Goal: Task Accomplishment & Management: Use online tool/utility

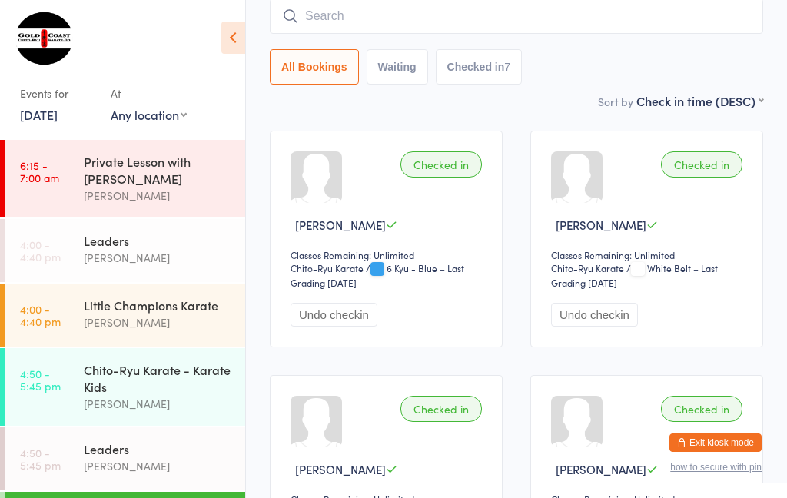
click at [144, 249] on div "Leaders" at bounding box center [158, 240] width 148 height 17
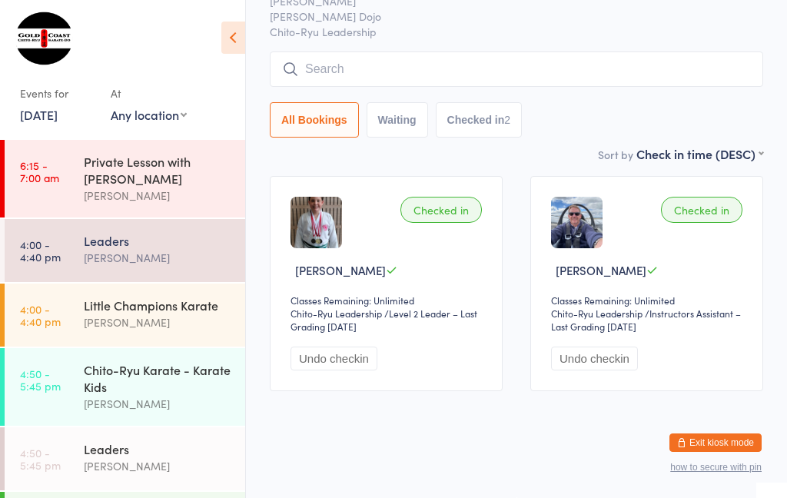
scroll to position [52, 0]
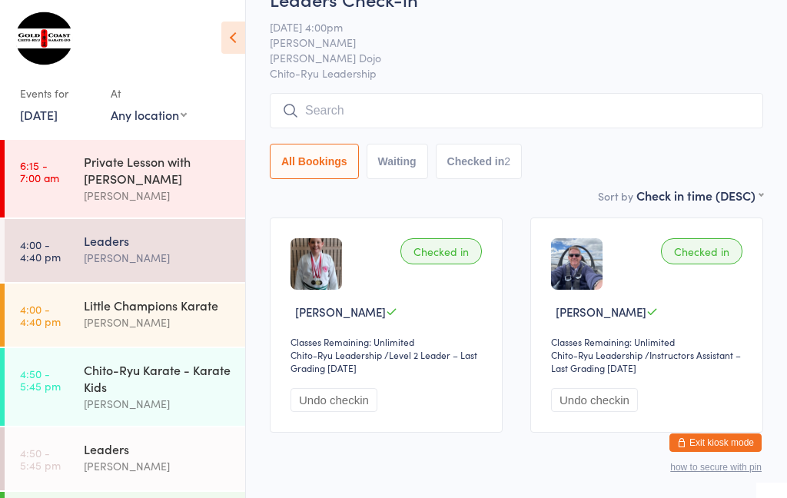
click at [352, 104] on input "search" at bounding box center [516, 110] width 493 height 35
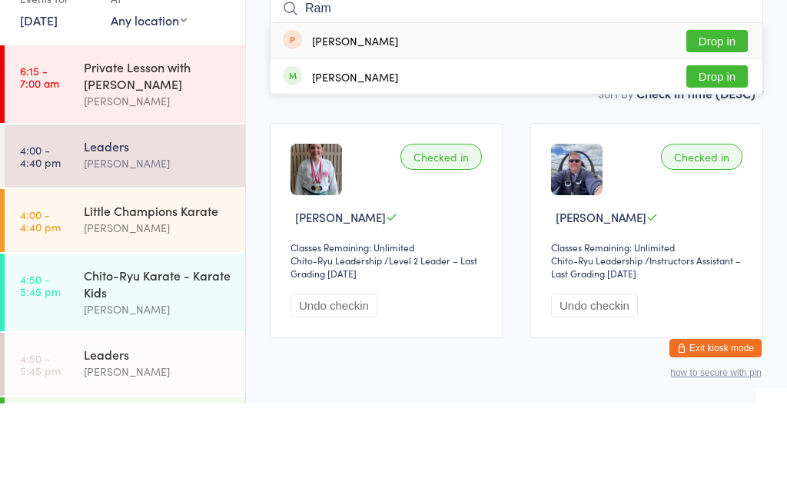
type input "Ram"
click at [712, 160] on button "Drop in" at bounding box center [716, 171] width 61 height 22
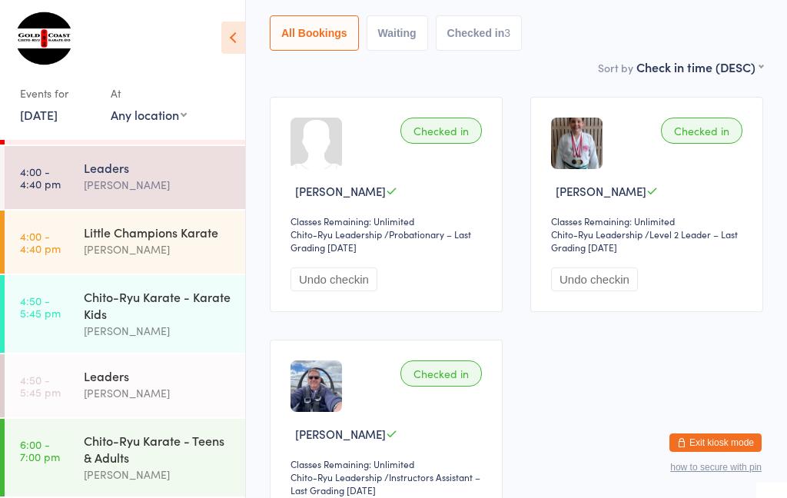
scroll to position [82, 0]
click at [164, 318] on div "Chito-Ryu Karate - Karate Kids" at bounding box center [158, 305] width 148 height 34
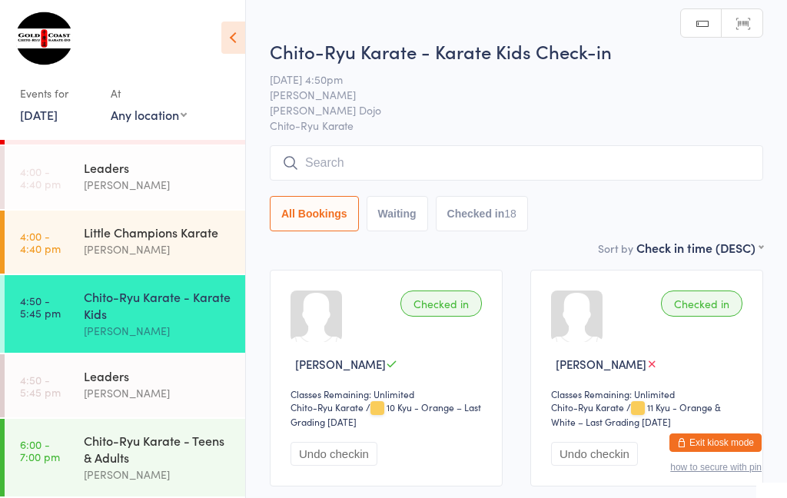
click at [149, 396] on div "[PERSON_NAME]" at bounding box center [158, 393] width 148 height 18
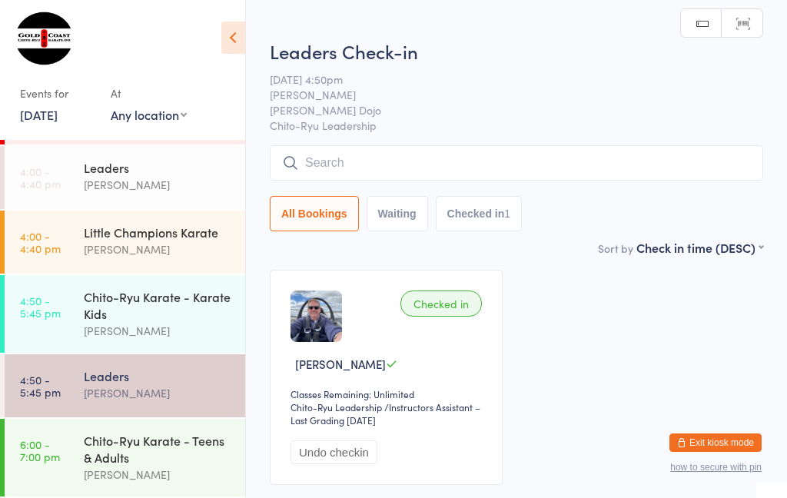
click at [330, 164] on input "search" at bounding box center [516, 162] width 493 height 35
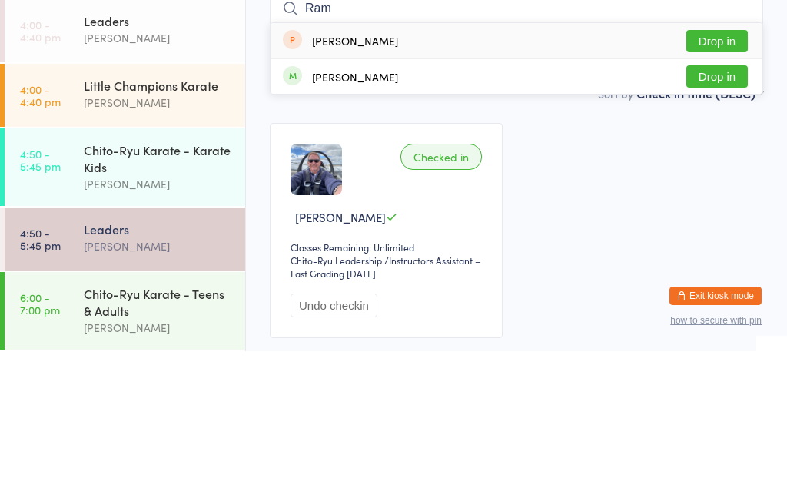
type input "Ram"
click at [719, 212] on button "Drop in" at bounding box center [716, 223] width 61 height 22
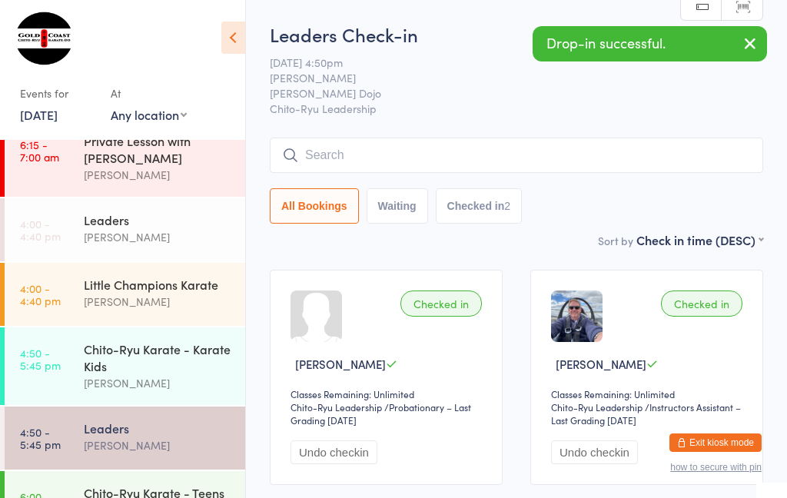
click at [131, 497] on div "Chito-Ryu Karate - Teens & Adults" at bounding box center [158, 501] width 148 height 34
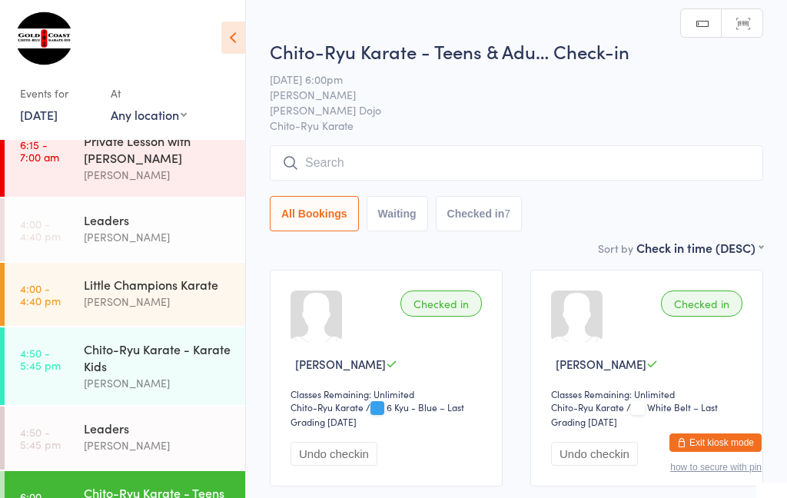
click at [358, 167] on input "search" at bounding box center [516, 162] width 493 height 35
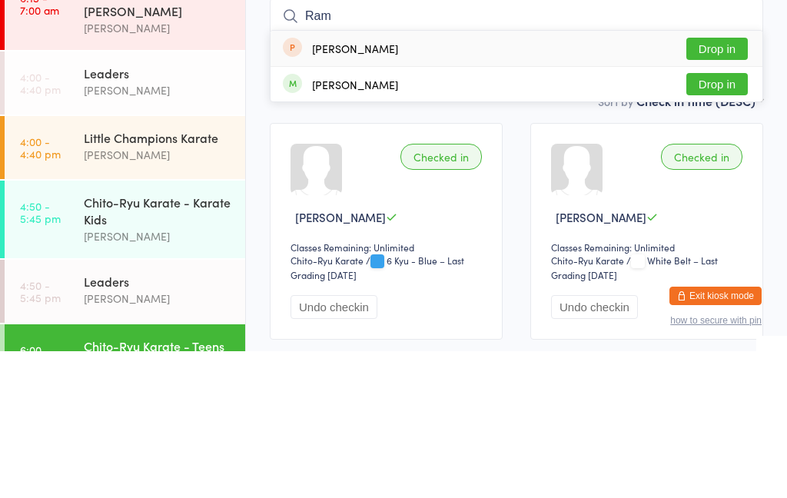
type input "Ram"
click at [727, 220] on button "Drop in" at bounding box center [716, 231] width 61 height 22
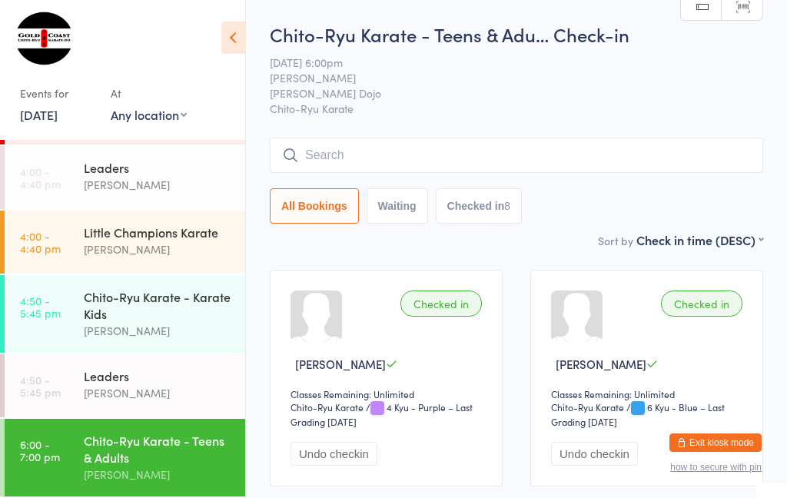
scroll to position [82, 0]
click at [353, 149] on input "search" at bounding box center [516, 155] width 493 height 35
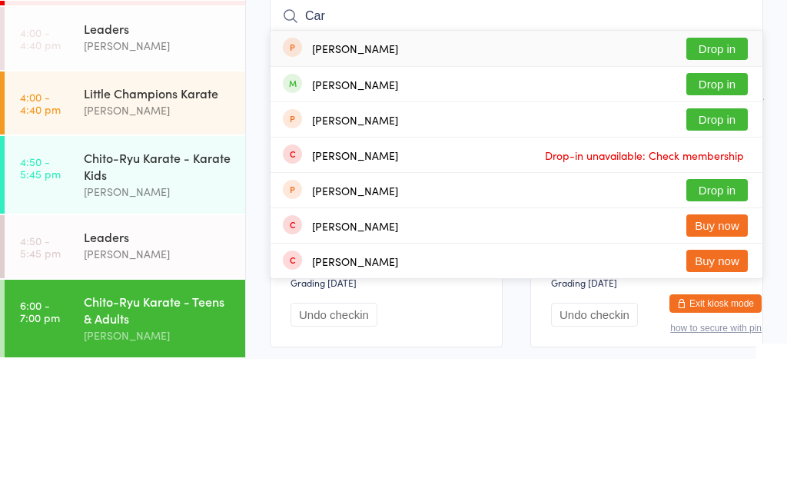
type input "Car"
click at [718, 212] on button "Drop in" at bounding box center [716, 223] width 61 height 22
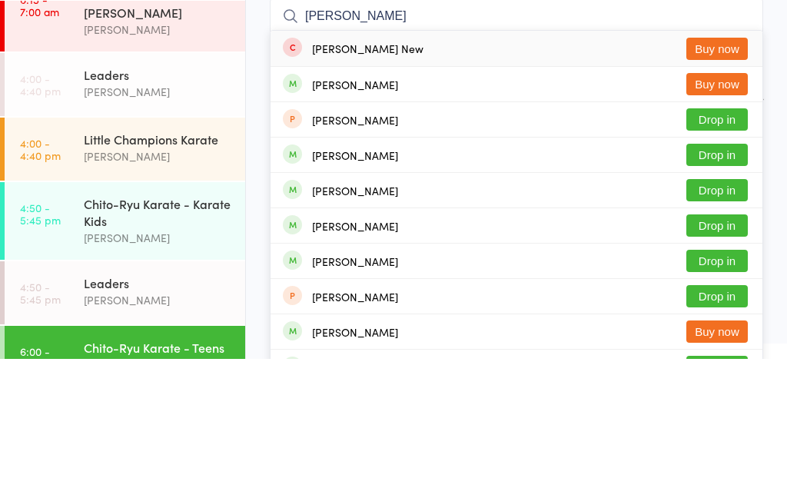
scroll to position [21, 0]
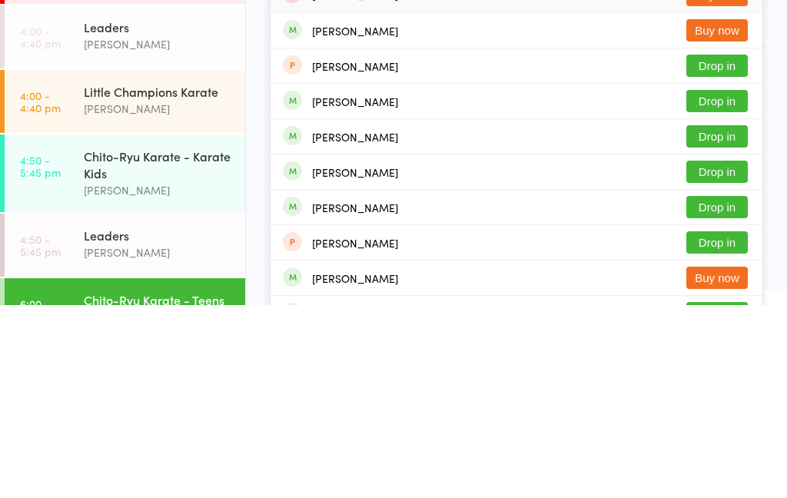
type input "[PERSON_NAME]"
click at [717, 353] on button "Drop in" at bounding box center [716, 364] width 61 height 22
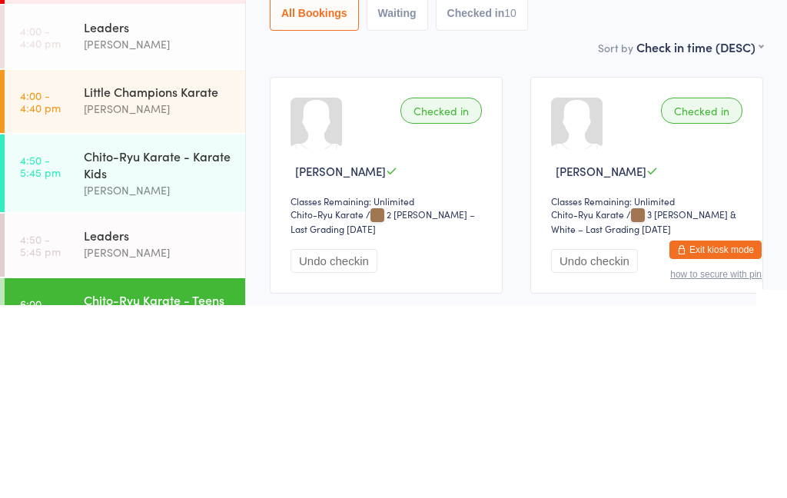
scroll to position [193, 0]
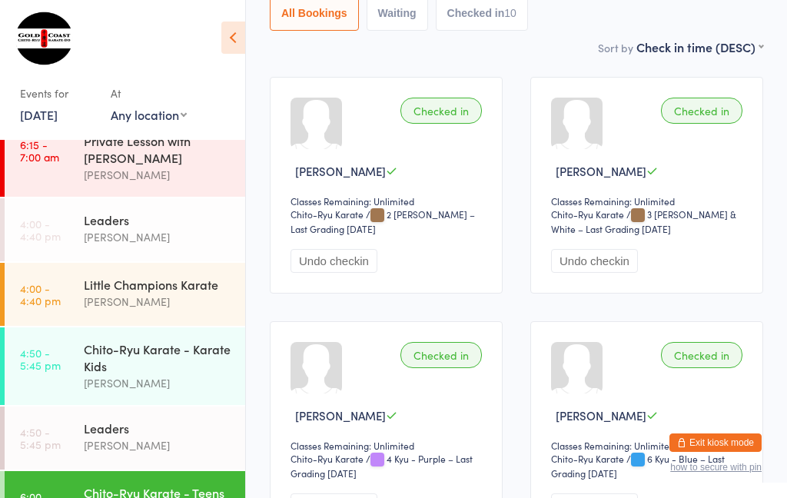
click at [46, 118] on link "[DATE]" at bounding box center [39, 114] width 38 height 17
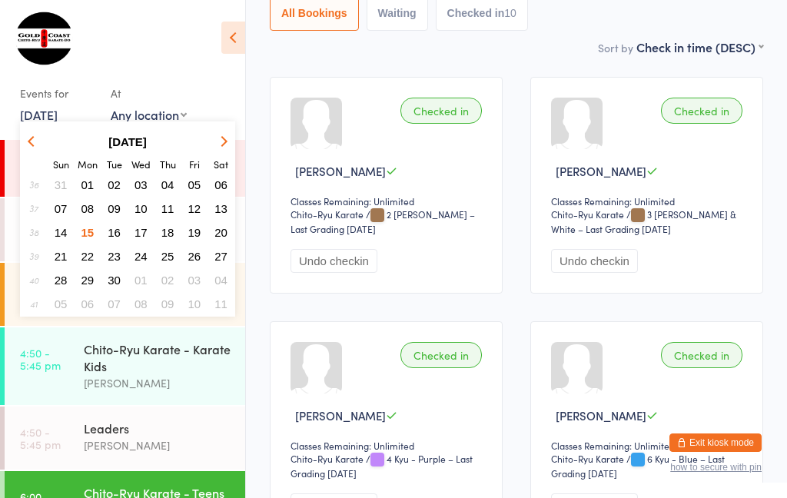
click at [112, 237] on span "16" at bounding box center [114, 232] width 13 height 13
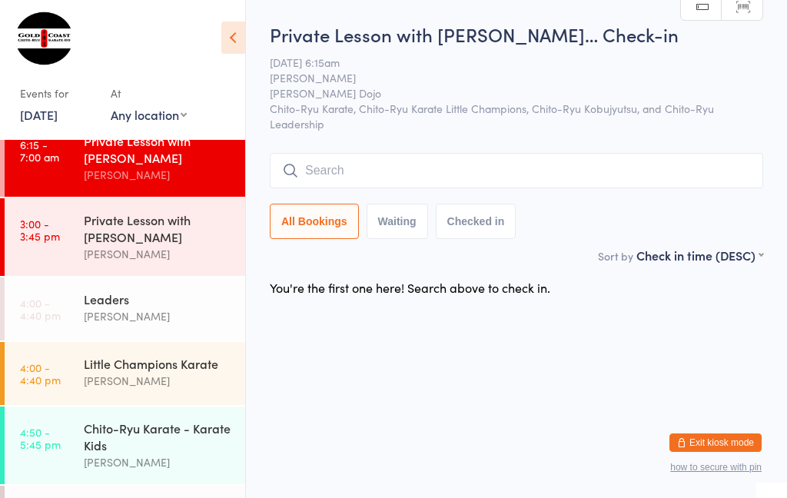
click at [91, 239] on div "Private Lesson with [PERSON_NAME]" at bounding box center [158, 228] width 148 height 34
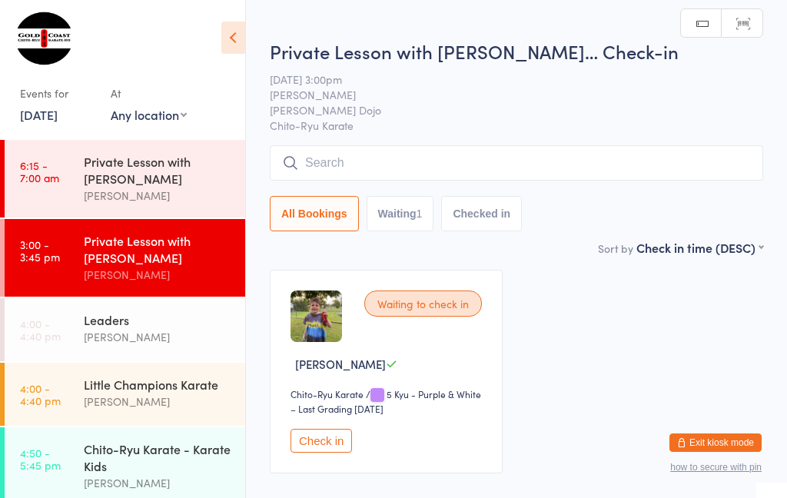
click at [58, 118] on link "[DATE]" at bounding box center [39, 114] width 38 height 17
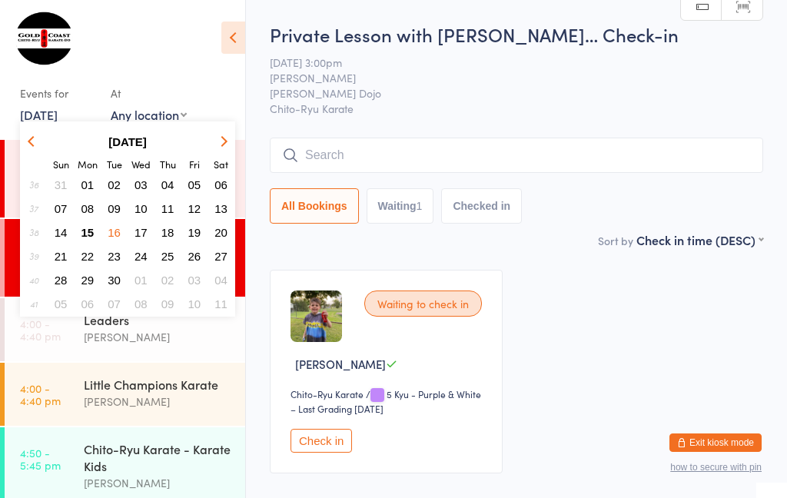
click at [111, 231] on span "16" at bounding box center [114, 232] width 13 height 13
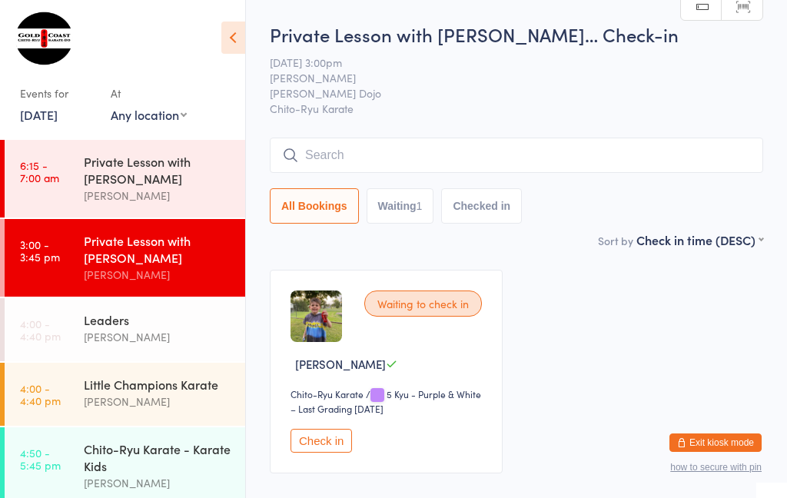
click at [88, 404] on div "[PERSON_NAME]" at bounding box center [158, 402] width 148 height 18
